Goal: Find specific page/section: Find specific page/section

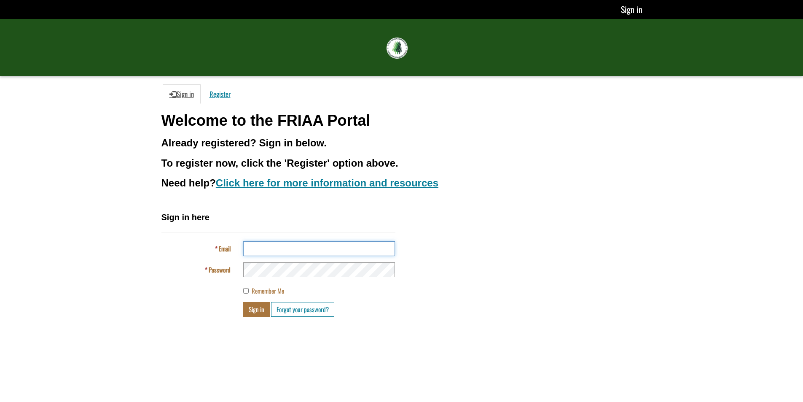
click at [283, 244] on input "Email" at bounding box center [319, 248] width 152 height 15
type input "**********"
click at [243, 302] on button "Sign in" at bounding box center [256, 309] width 27 height 15
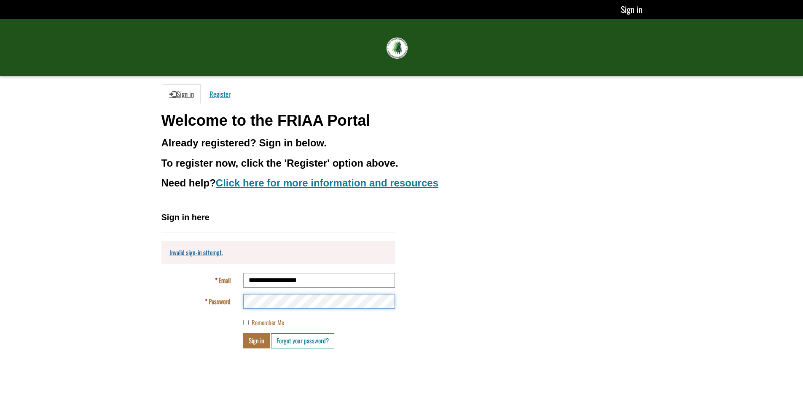
click at [243, 333] on button "Sign in" at bounding box center [256, 340] width 27 height 15
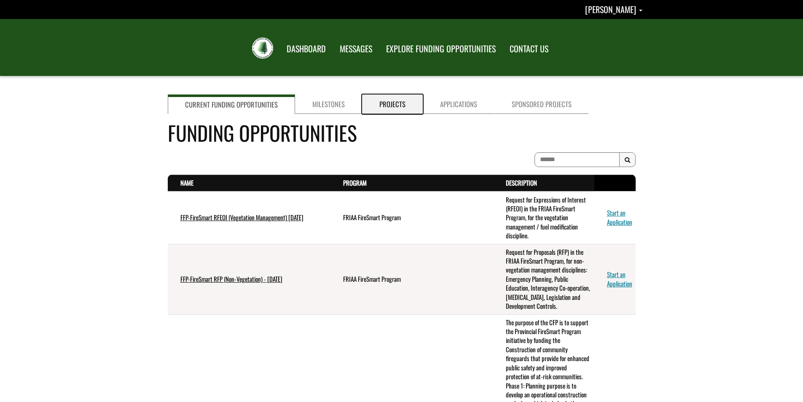
click at [379, 108] on link "Projects" at bounding box center [392, 103] width 61 height 19
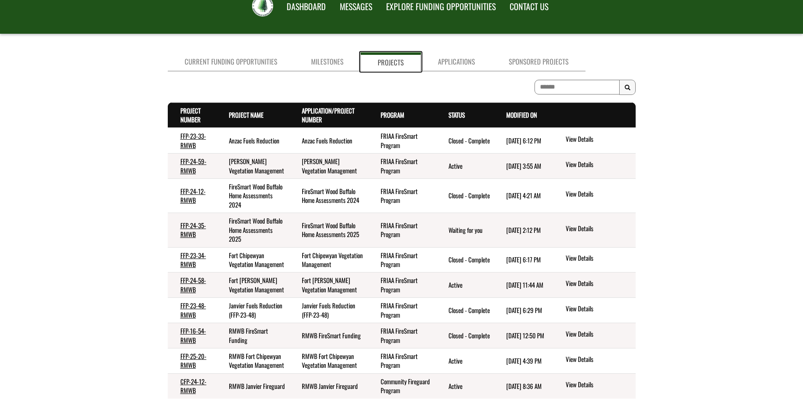
scroll to position [84, 0]
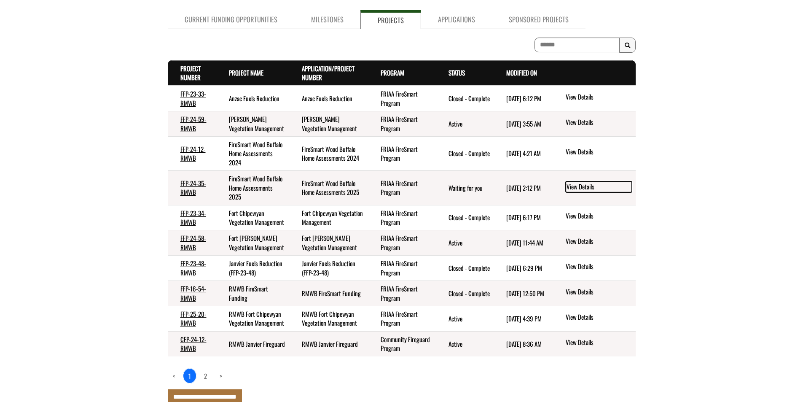
click at [583, 185] on link "View Details" at bounding box center [599, 186] width 66 height 11
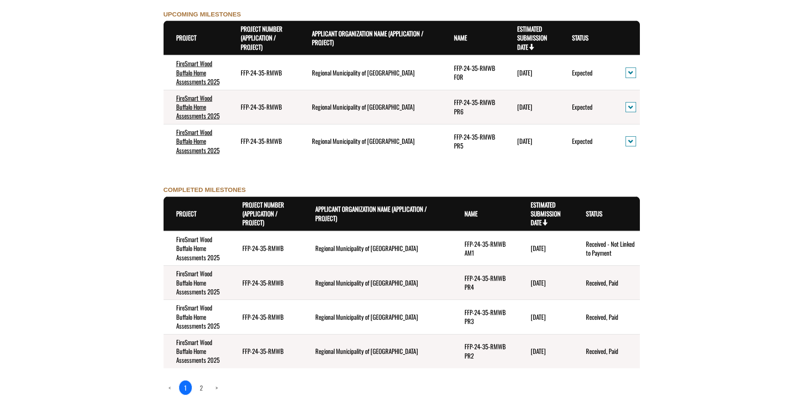
scroll to position [903, 0]
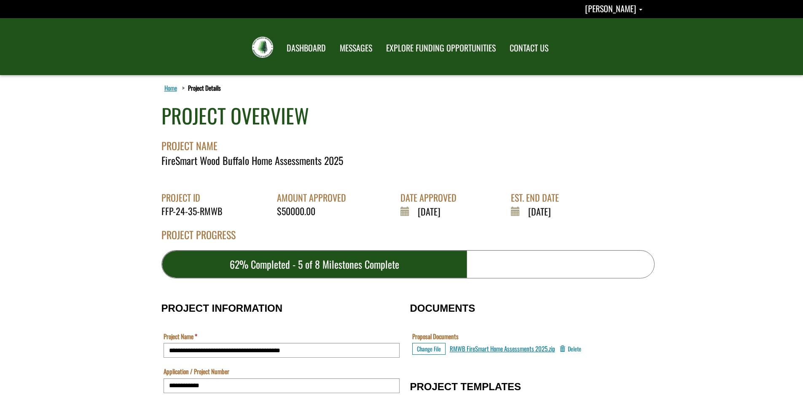
scroll to position [0, 0]
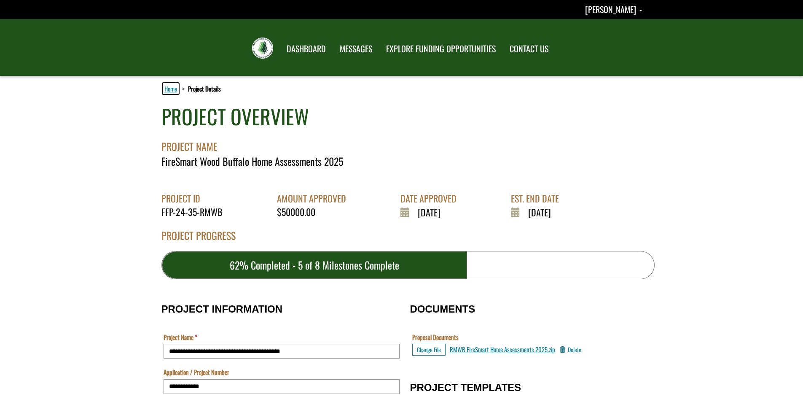
click at [170, 88] on link "Home" at bounding box center [171, 88] width 16 height 11
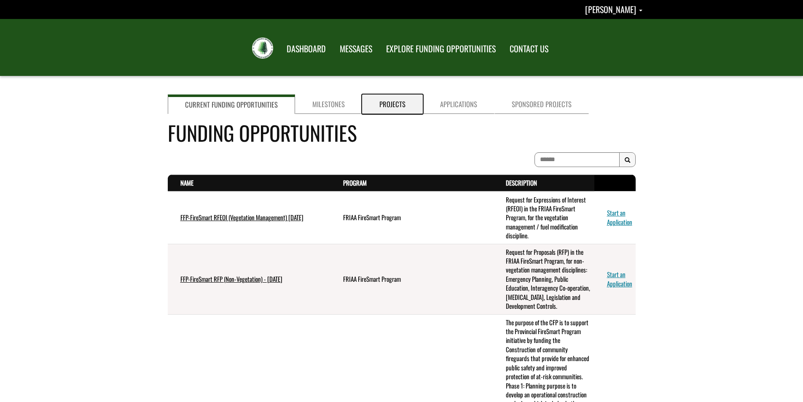
click at [392, 104] on link "Projects" at bounding box center [392, 103] width 61 height 19
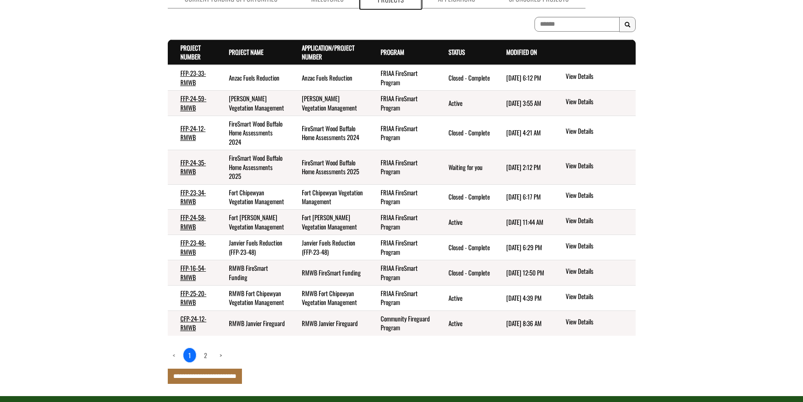
scroll to position [84, 0]
